Goal: Task Accomplishment & Management: Complete application form

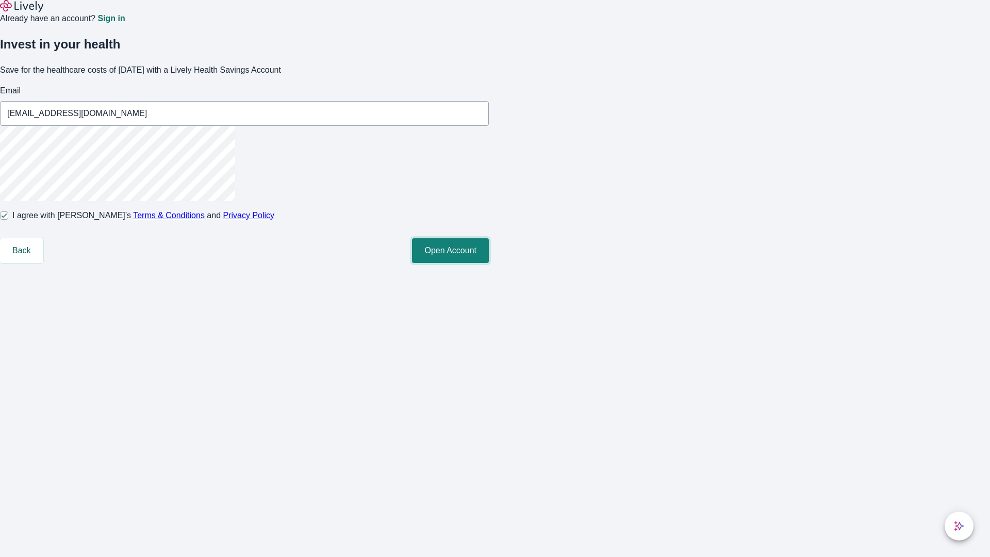
click at [489, 263] on button "Open Account" at bounding box center [450, 250] width 77 height 25
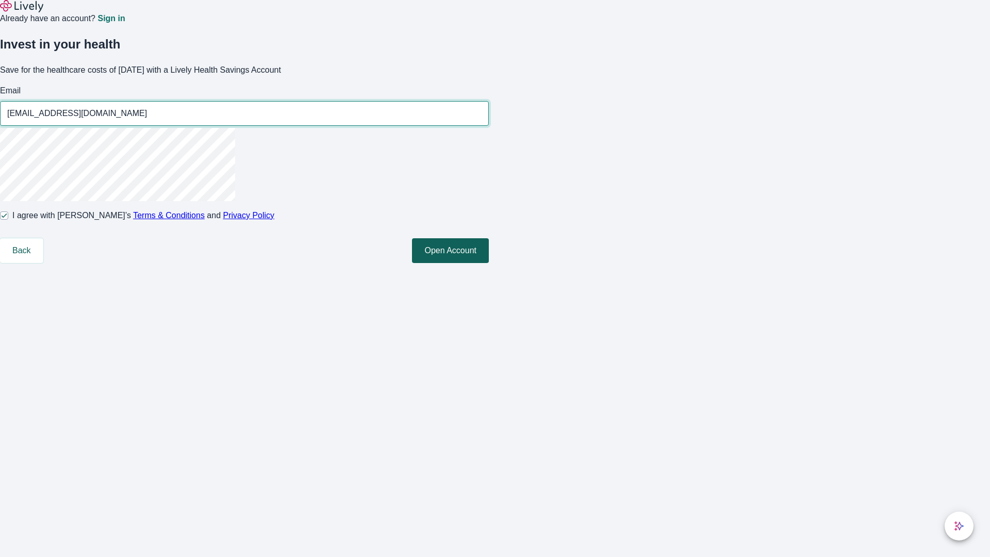
type input "[EMAIL_ADDRESS][DOMAIN_NAME]"
click at [8, 220] on input "I agree with Lively’s Terms & Conditions and Privacy Policy" at bounding box center [4, 216] width 8 height 8
checkbox input "false"
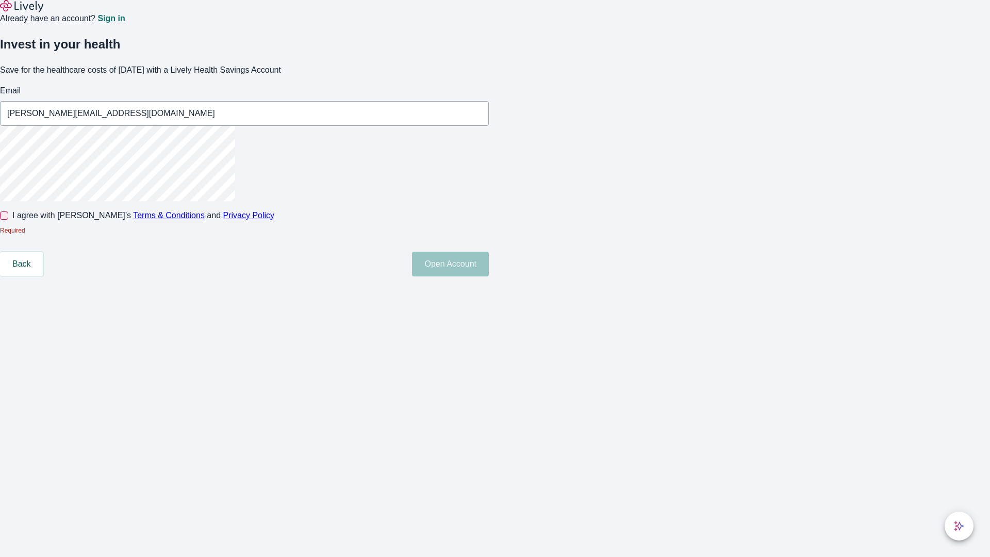
type input "[PERSON_NAME][EMAIL_ADDRESS][DOMAIN_NAME]"
click at [8, 220] on input "I agree with Lively’s Terms & Conditions and Privacy Policy" at bounding box center [4, 216] width 8 height 8
checkbox input "true"
click at [489, 263] on button "Open Account" at bounding box center [450, 250] width 77 height 25
